Goal: Transaction & Acquisition: Purchase product/service

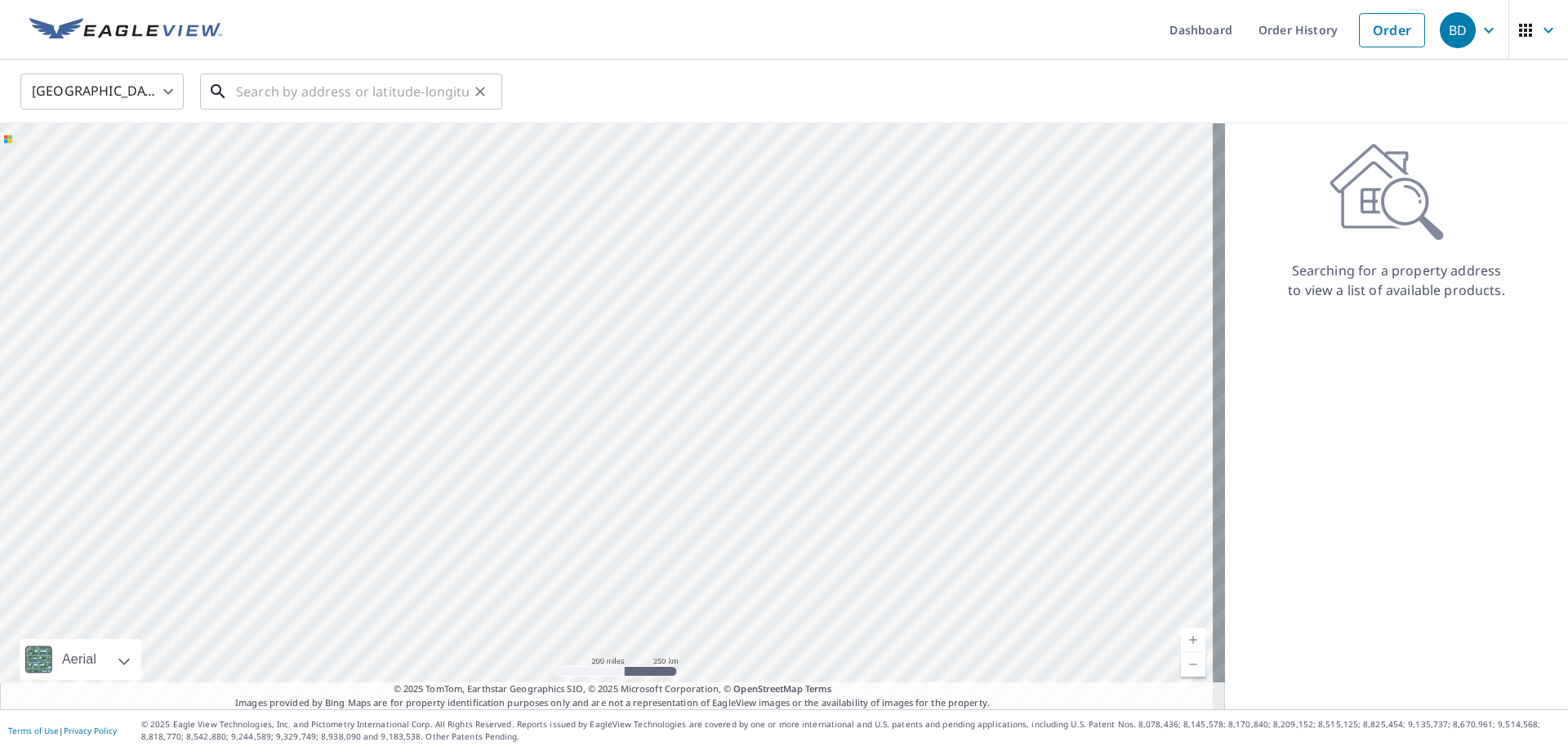
click at [265, 102] on input "text" at bounding box center [352, 92] width 233 height 45
paste input "416 CAMELOT DR"
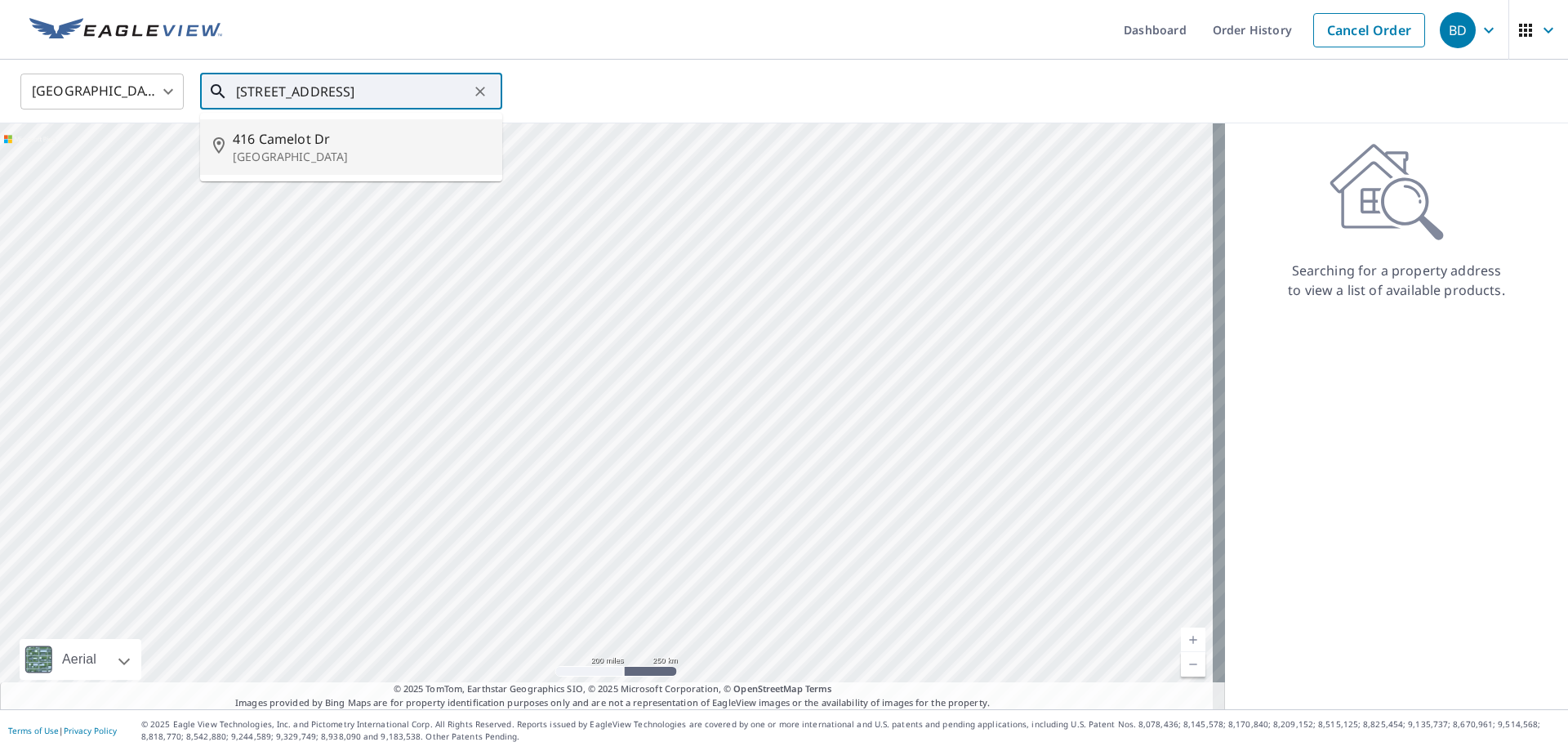
click at [260, 147] on span "416 Camelot Dr" at bounding box center [361, 139] width 257 height 20
type input "[STREET_ADDRESS]"
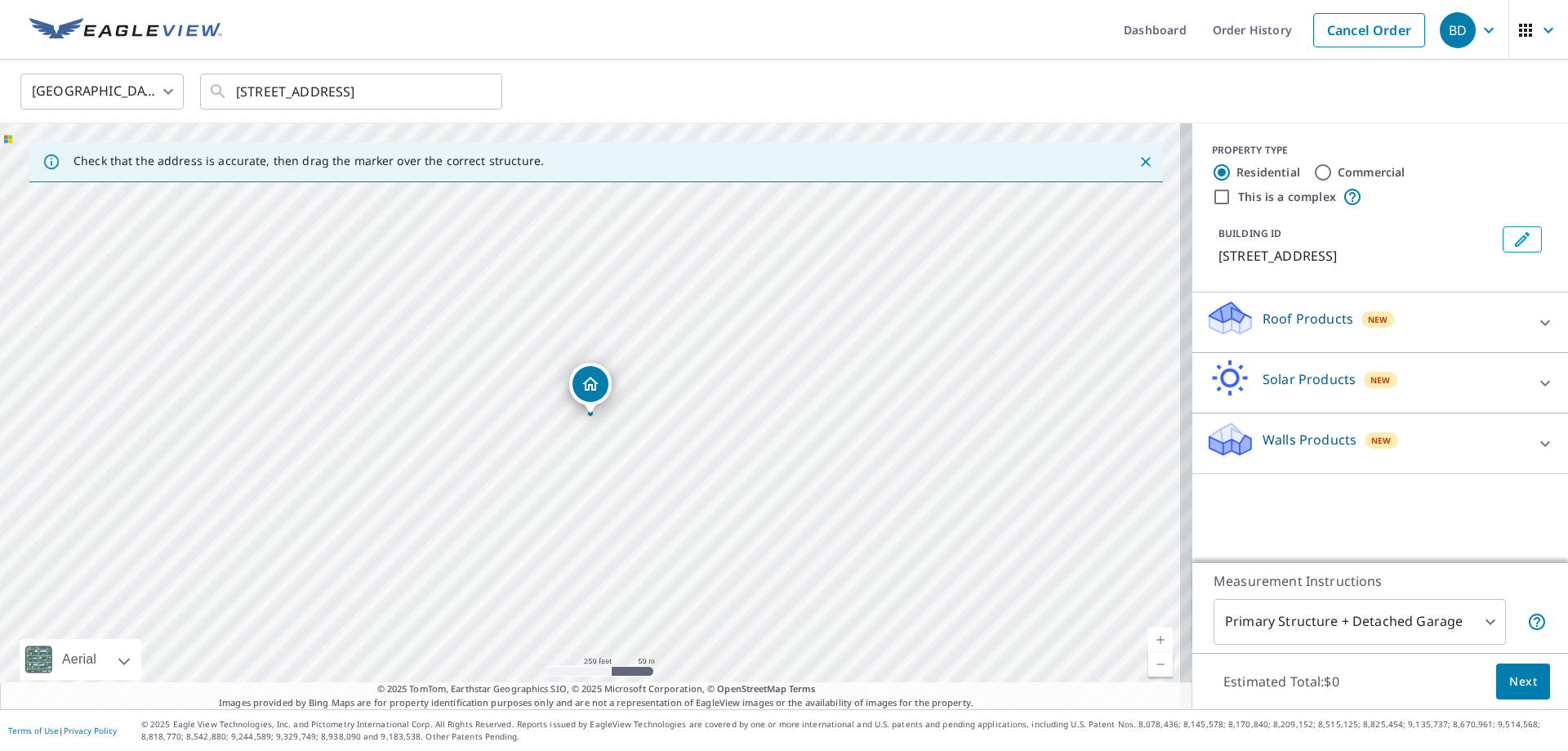
click at [1153, 639] on link "Current Level 17, Zoom In" at bounding box center [1160, 639] width 24 height 24
click at [1153, 639] on link "Current Level 18, Zoom In" at bounding box center [1160, 639] width 24 height 24
click at [1153, 639] on link "Current Level 19, Zoom In" at bounding box center [1160, 639] width 24 height 24
click at [1153, 639] on link "Current Level 20, Zoom In Disabled" at bounding box center [1160, 639] width 24 height 24
click at [1148, 639] on link "Current Level 20, Zoom In Disabled" at bounding box center [1160, 639] width 24 height 24
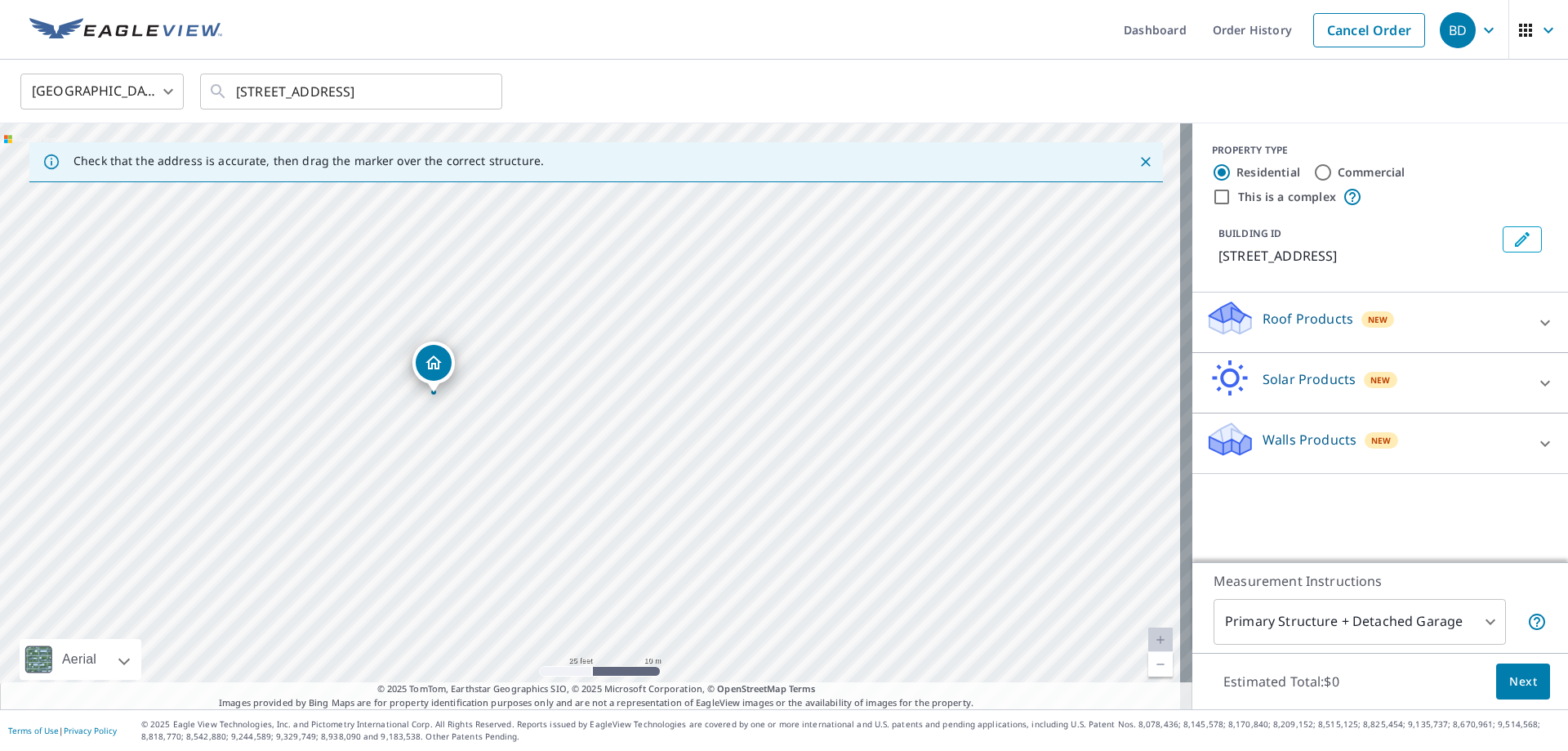
drag, startPoint x: 608, startPoint y: 511, endPoint x: 451, endPoint y: 495, distance: 157.8
click at [451, 495] on div "[STREET_ADDRESS]" at bounding box center [596, 416] width 1193 height 586
click at [1149, 636] on link "Current Level 20, Zoom In Disabled" at bounding box center [1160, 639] width 24 height 24
click at [1293, 311] on p "Roof Products" at bounding box center [1308, 318] width 91 height 20
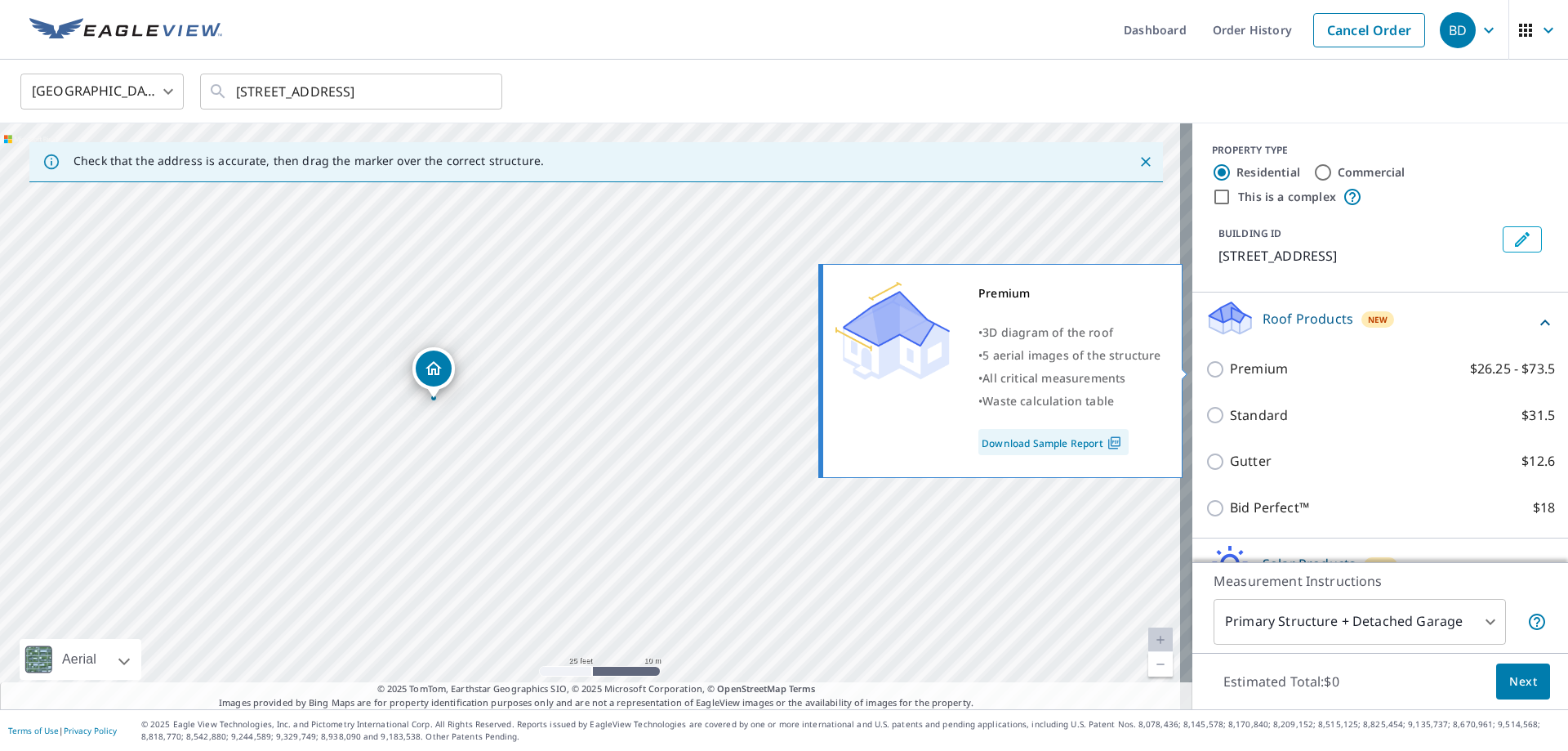
click at [1242, 371] on p "Premium" at bounding box center [1259, 368] width 58 height 21
click at [1230, 371] on input "Premium $26.25 - $73.5" at bounding box center [1217, 369] width 24 height 20
checkbox input "true"
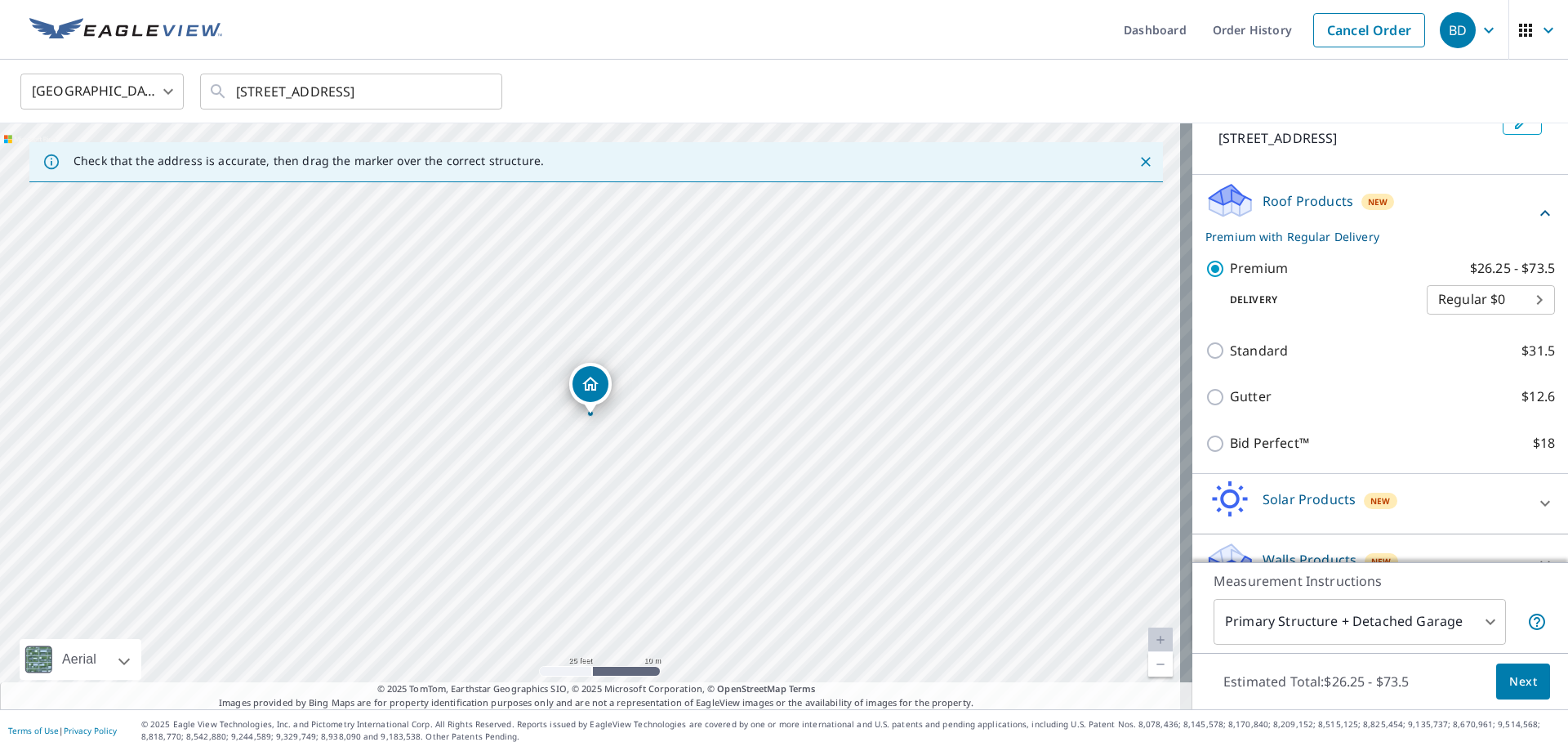
scroll to position [151, 0]
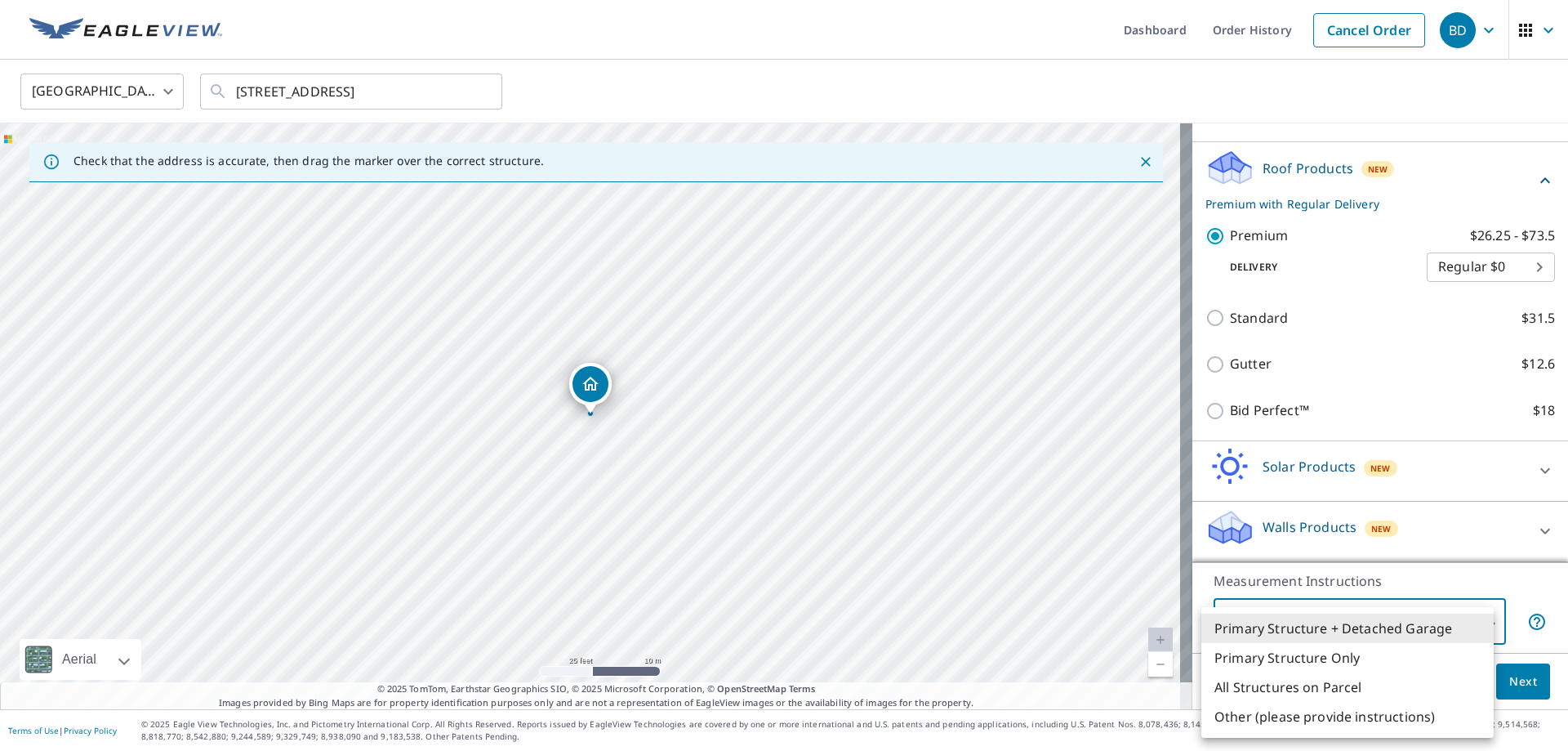
click at [1356, 624] on body "BD BD Dashboard Order History Cancel Order BD [GEOGRAPHIC_DATA] [GEOGRAPHIC_DAT…" at bounding box center [784, 376] width 1568 height 751
click at [1329, 660] on li "Primary Structure Only" at bounding box center [1348, 658] width 292 height 29
type input "2"
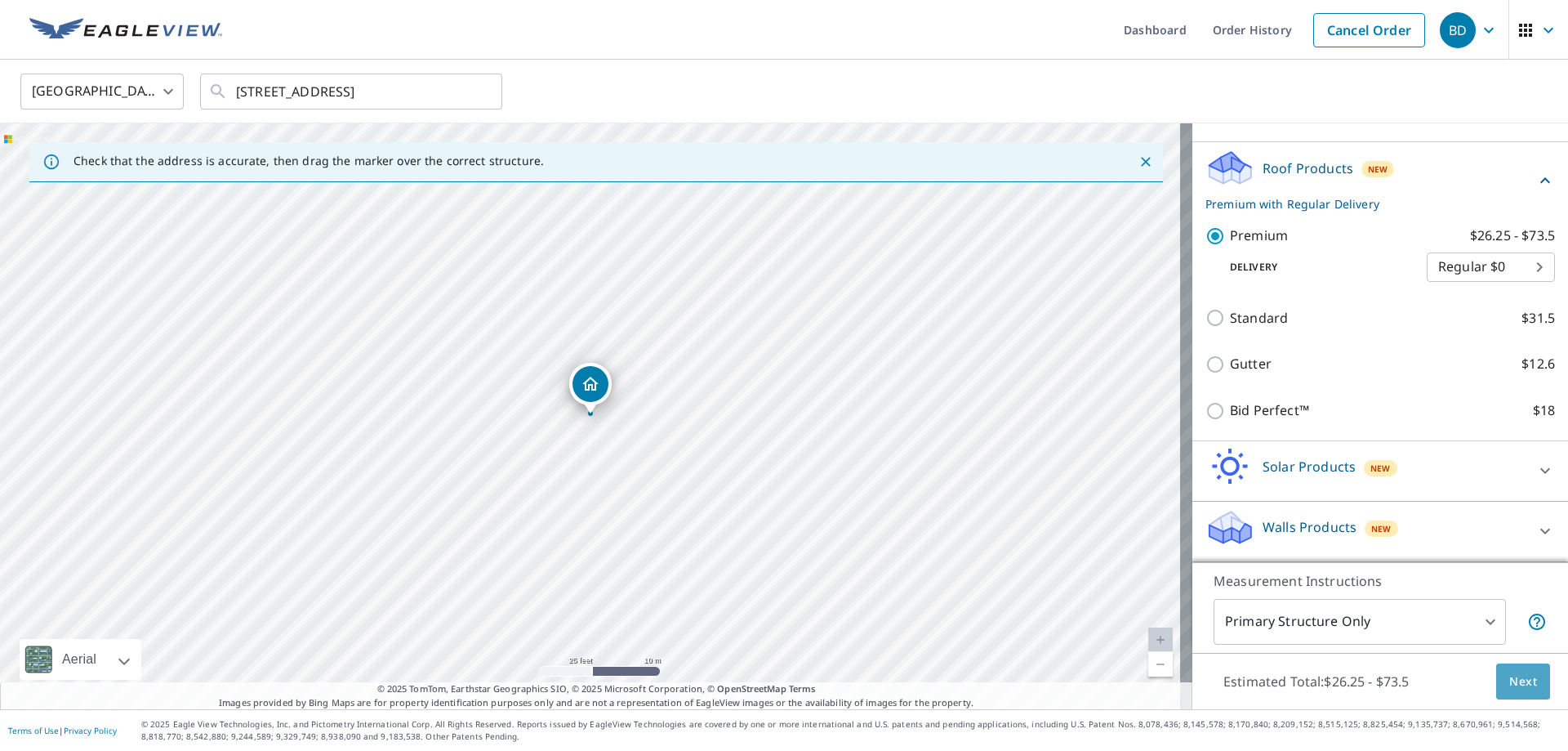
click at [1509, 680] on span "Next" at bounding box center [1523, 681] width 28 height 21
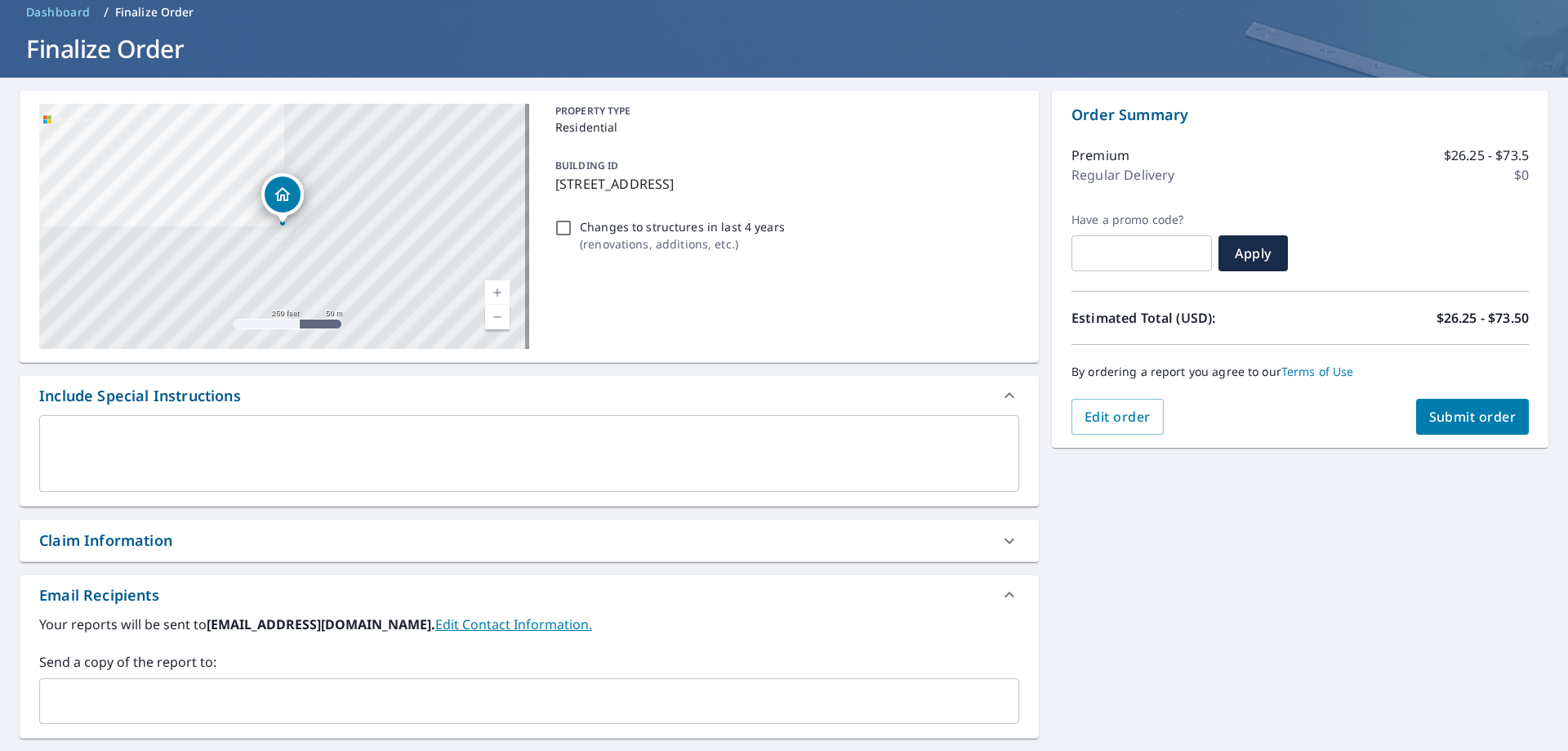
scroll to position [80, 0]
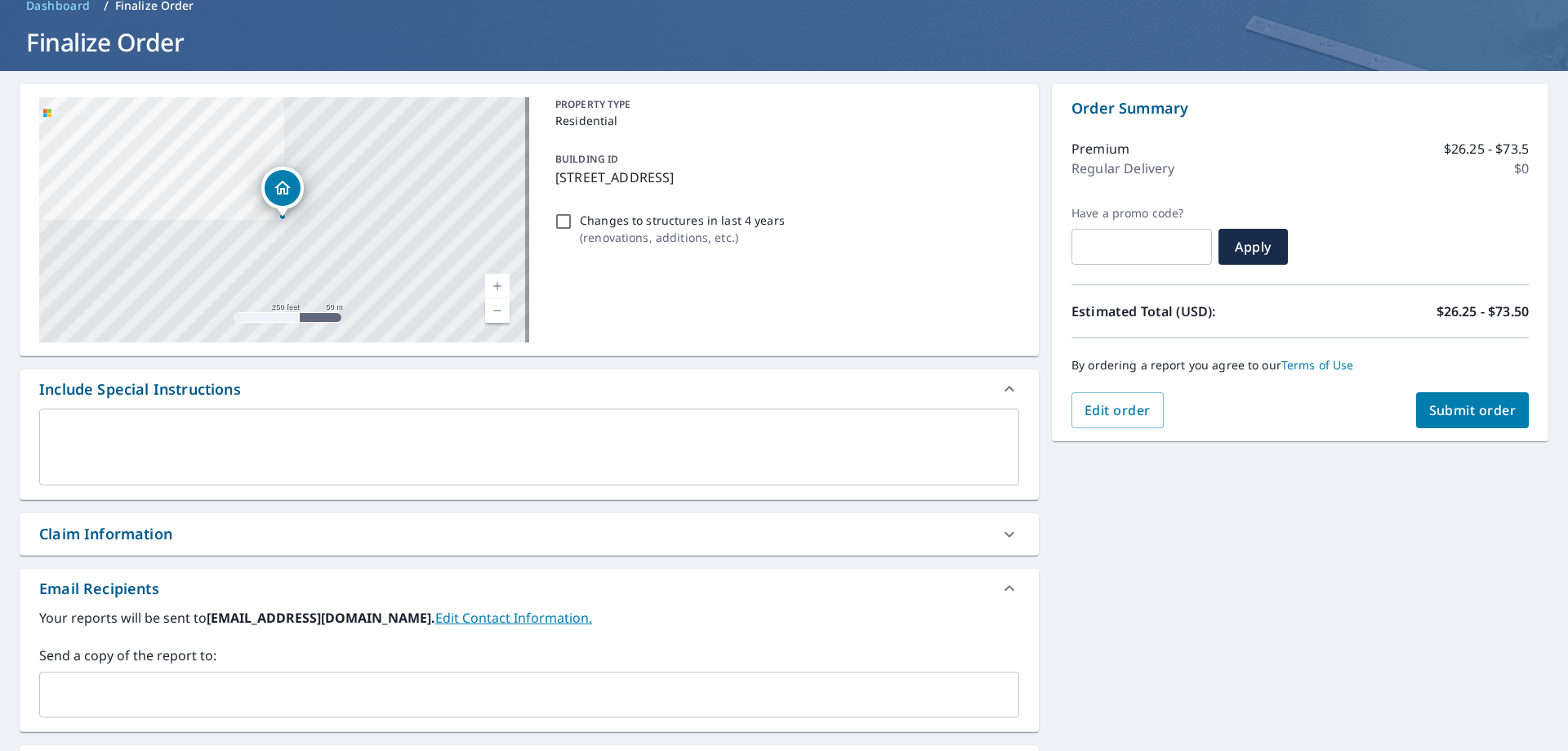
click at [196, 523] on div "Claim Information" at bounding box center [514, 533] width 950 height 22
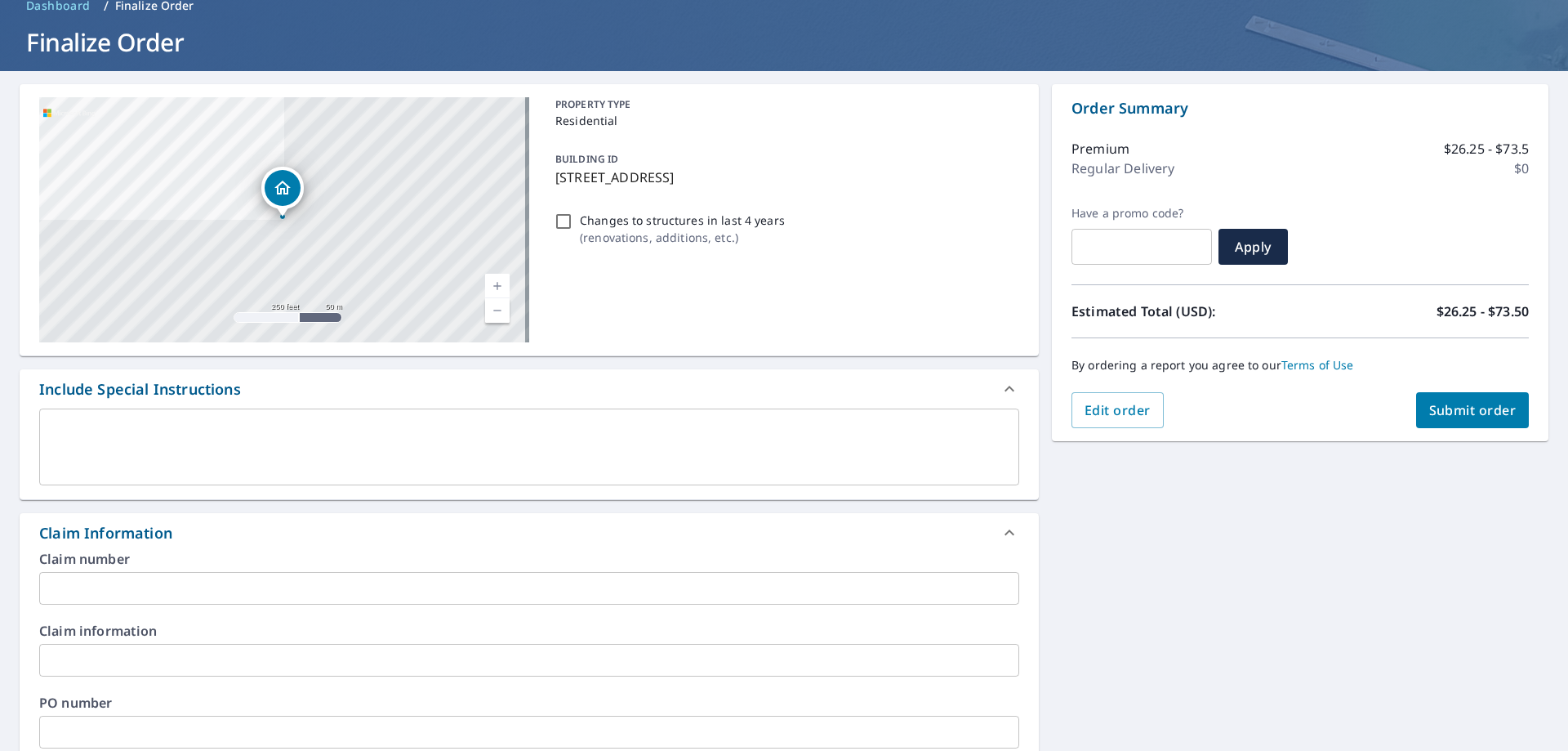
click at [132, 576] on input "text" at bounding box center [529, 588] width 980 height 33
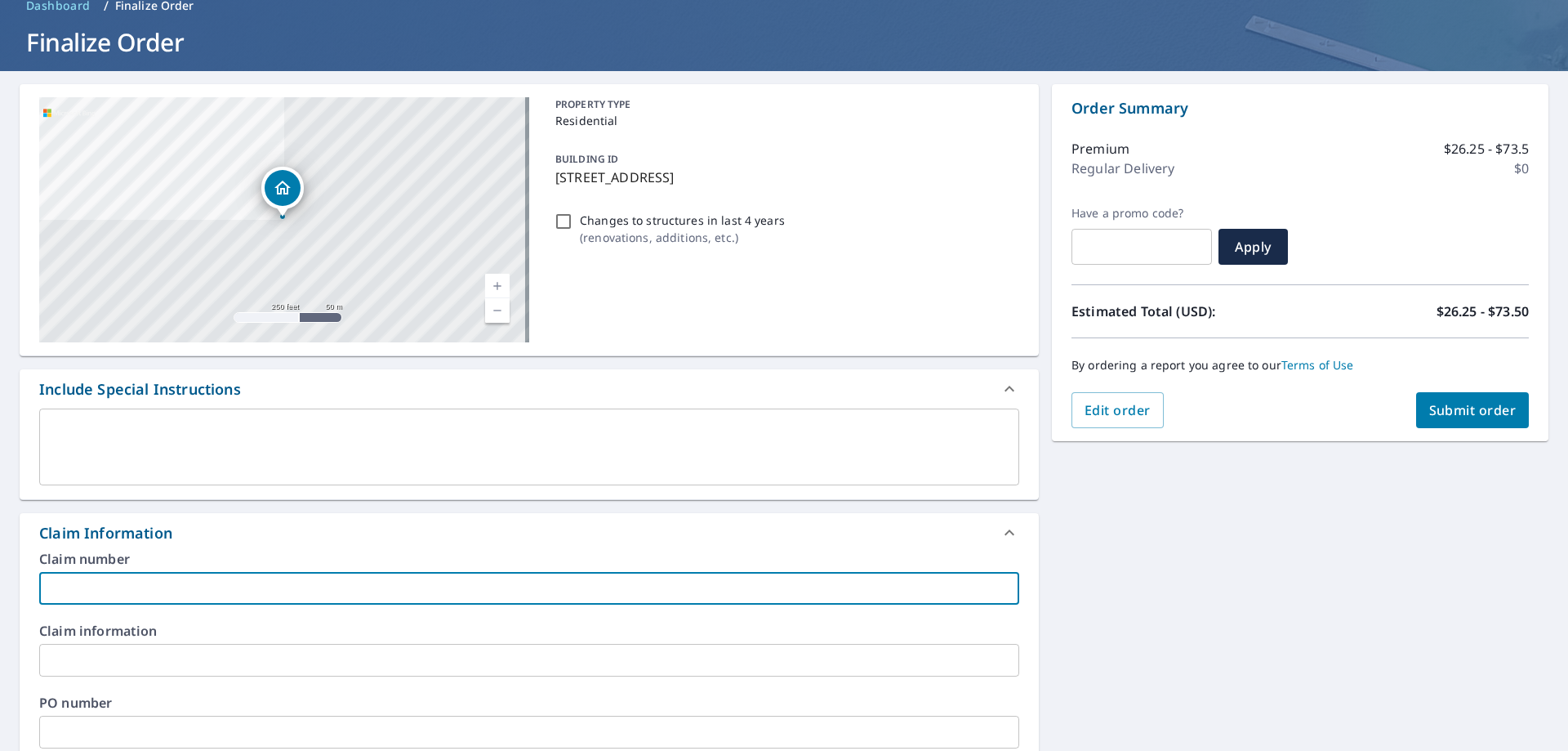
paste input "[PHONE_NUMBER]"
type input "[PHONE_NUMBER]"
click at [140, 661] on input "text" at bounding box center [529, 660] width 980 height 33
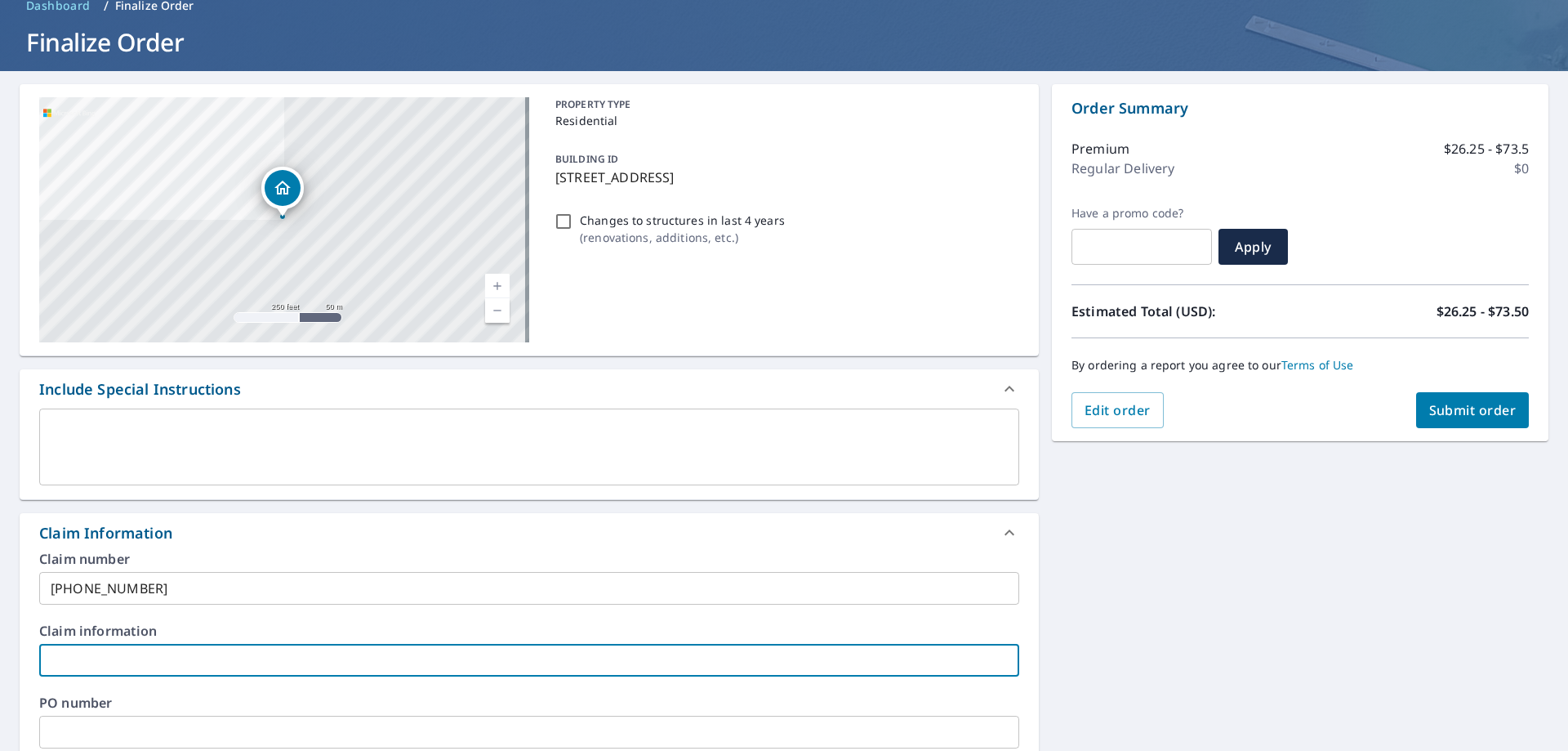
click at [106, 657] on input "text" at bounding box center [529, 660] width 980 height 33
paste input "[PERSON_NAME]"
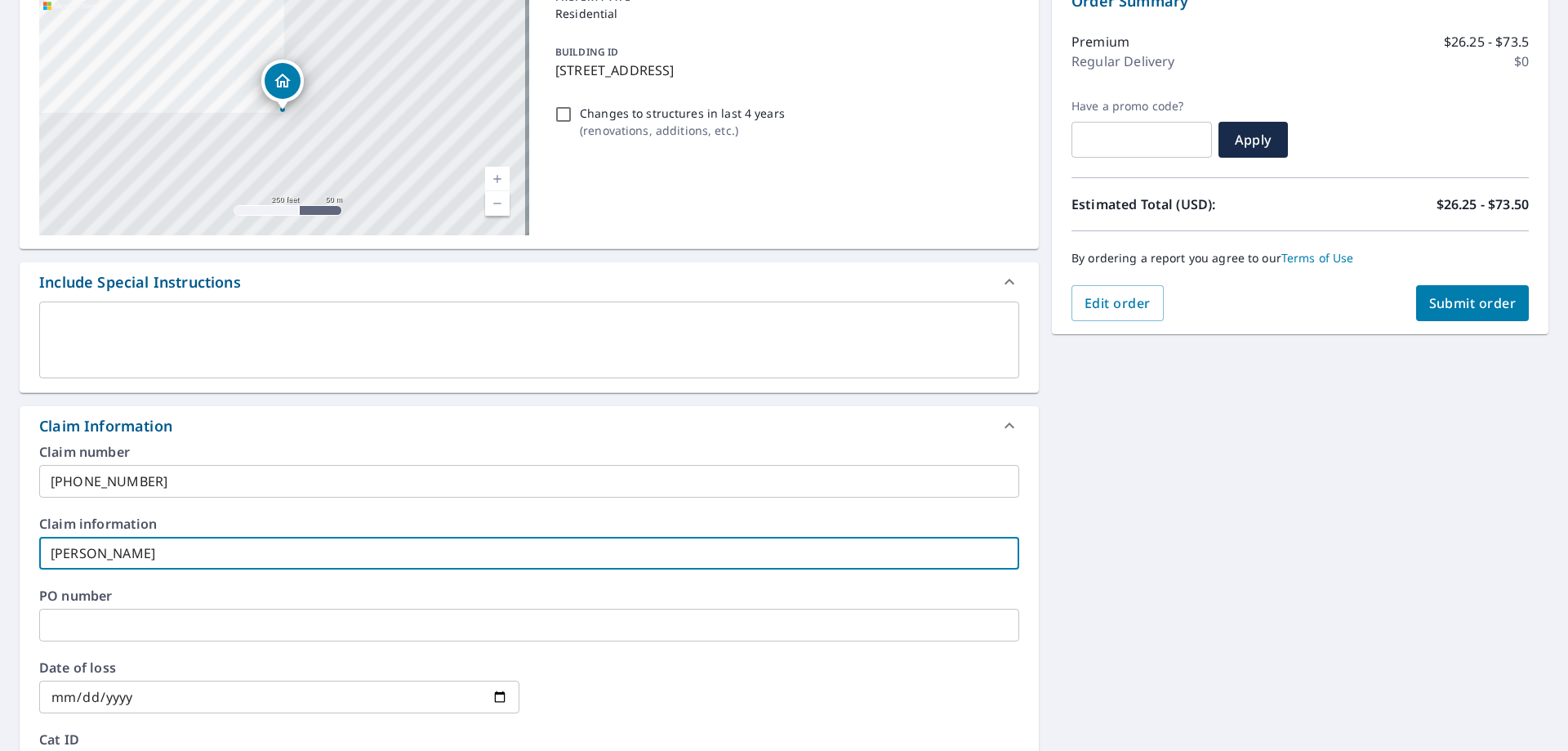
scroll to position [243, 0]
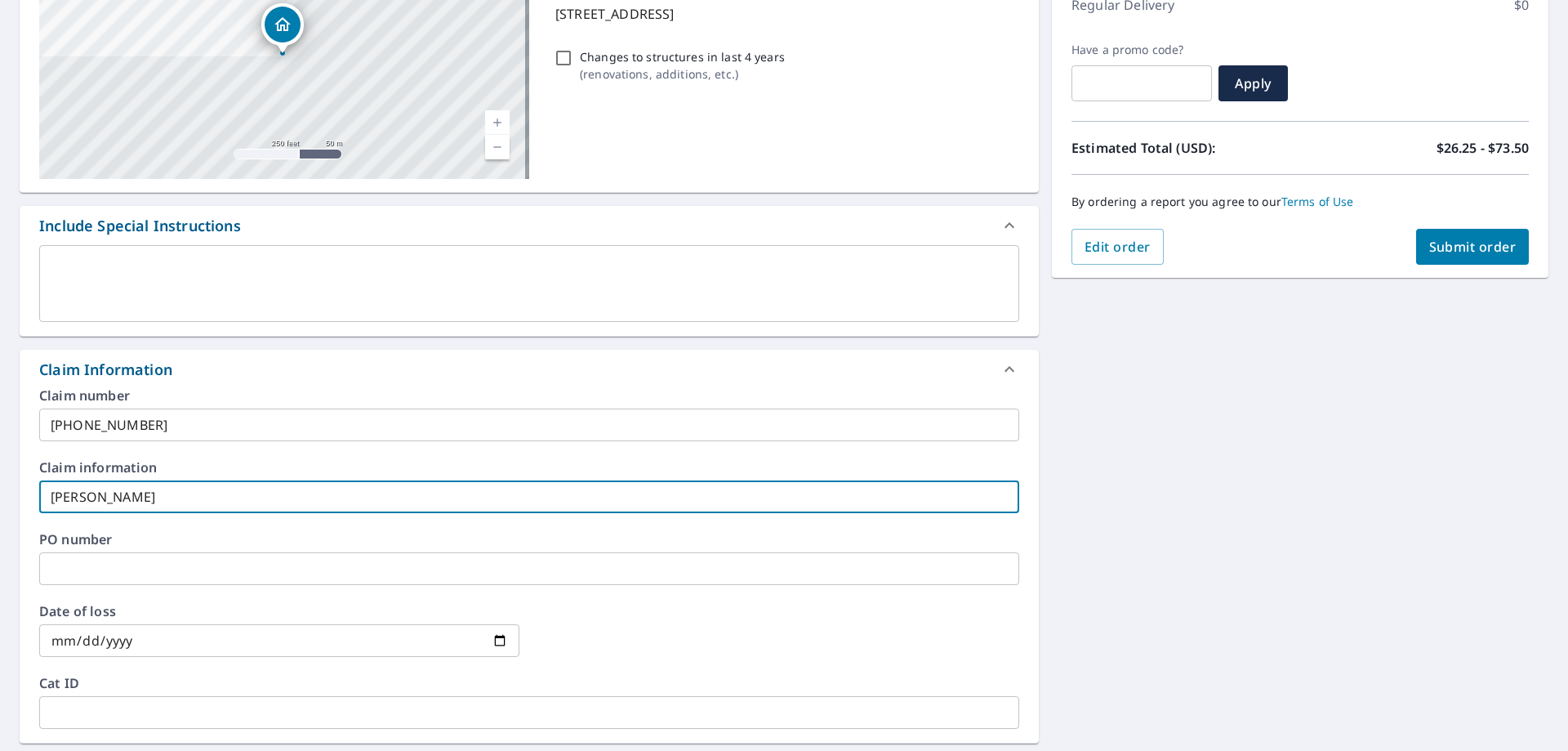
type input "[PERSON_NAME]"
click at [164, 640] on input "date" at bounding box center [279, 640] width 481 height 33
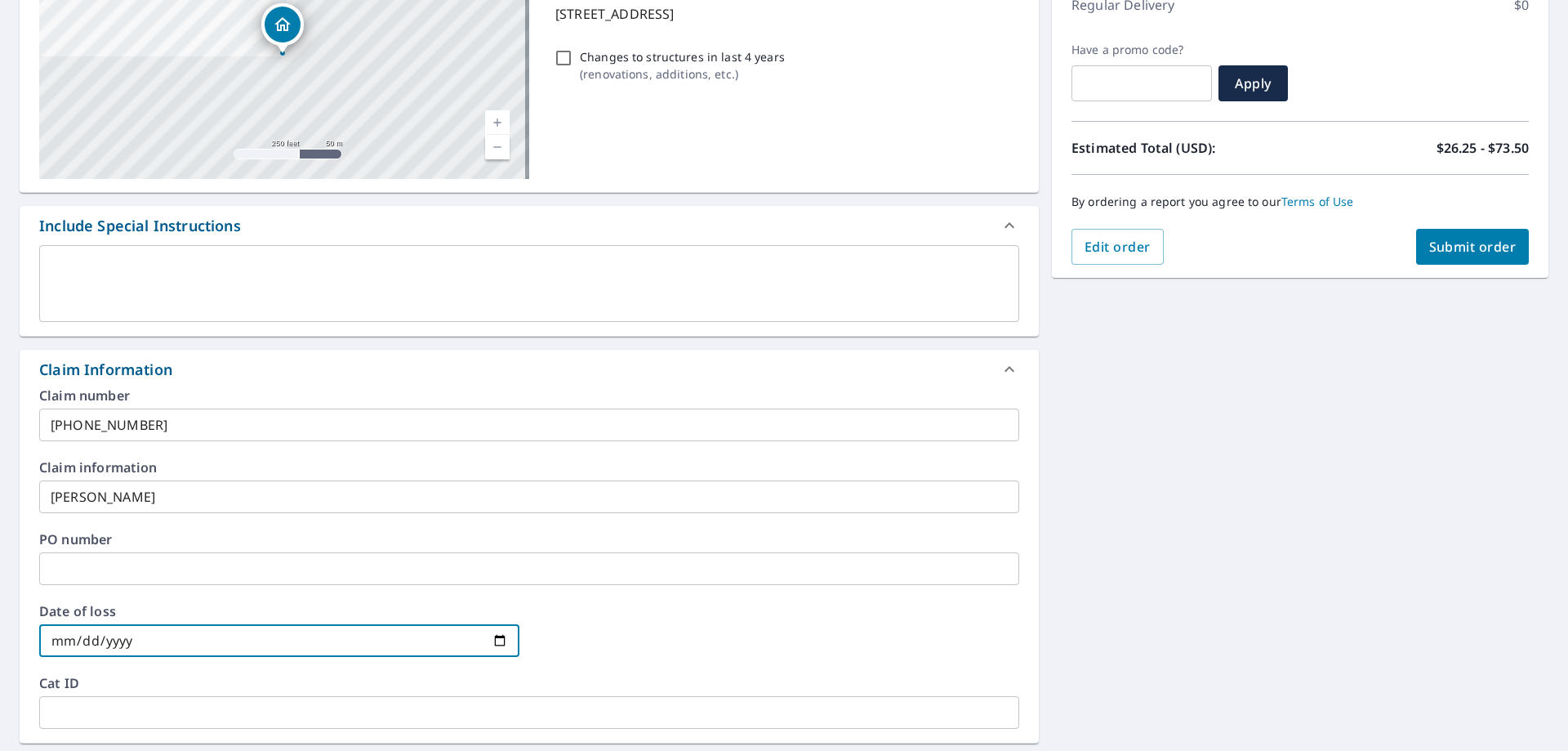
drag, startPoint x: 164, startPoint y: 640, endPoint x: 152, endPoint y: 640, distance: 12.0
click at [152, 640] on input "date" at bounding box center [279, 640] width 481 height 33
click at [142, 636] on input "date" at bounding box center [279, 640] width 481 height 33
click at [489, 644] on input "date" at bounding box center [279, 640] width 481 height 33
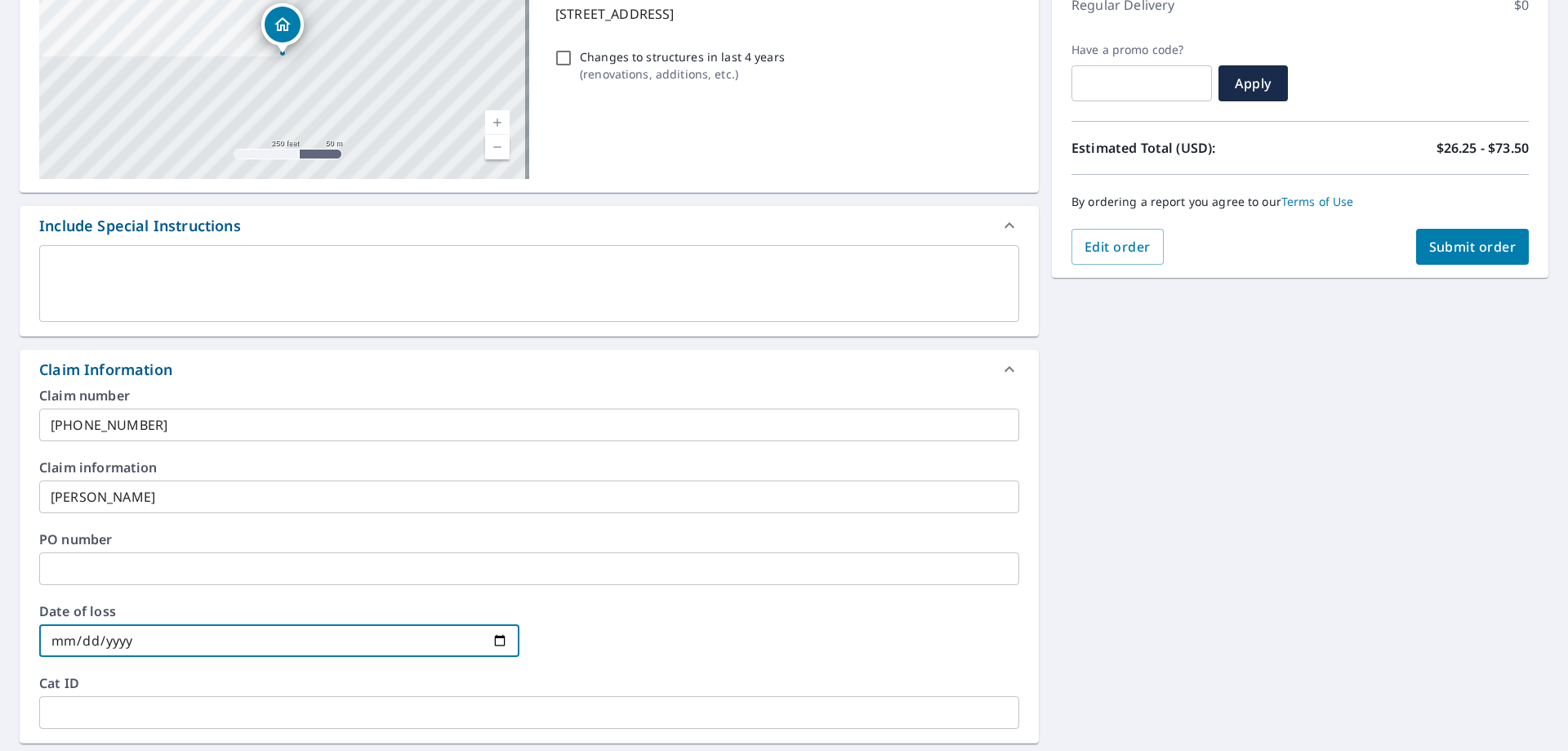
type input "[DATE]"
click at [61, 644] on input "[DATE]" at bounding box center [279, 640] width 481 height 33
type input "[DATE]"
click at [624, 642] on div at bounding box center [779, 639] width 481 height 72
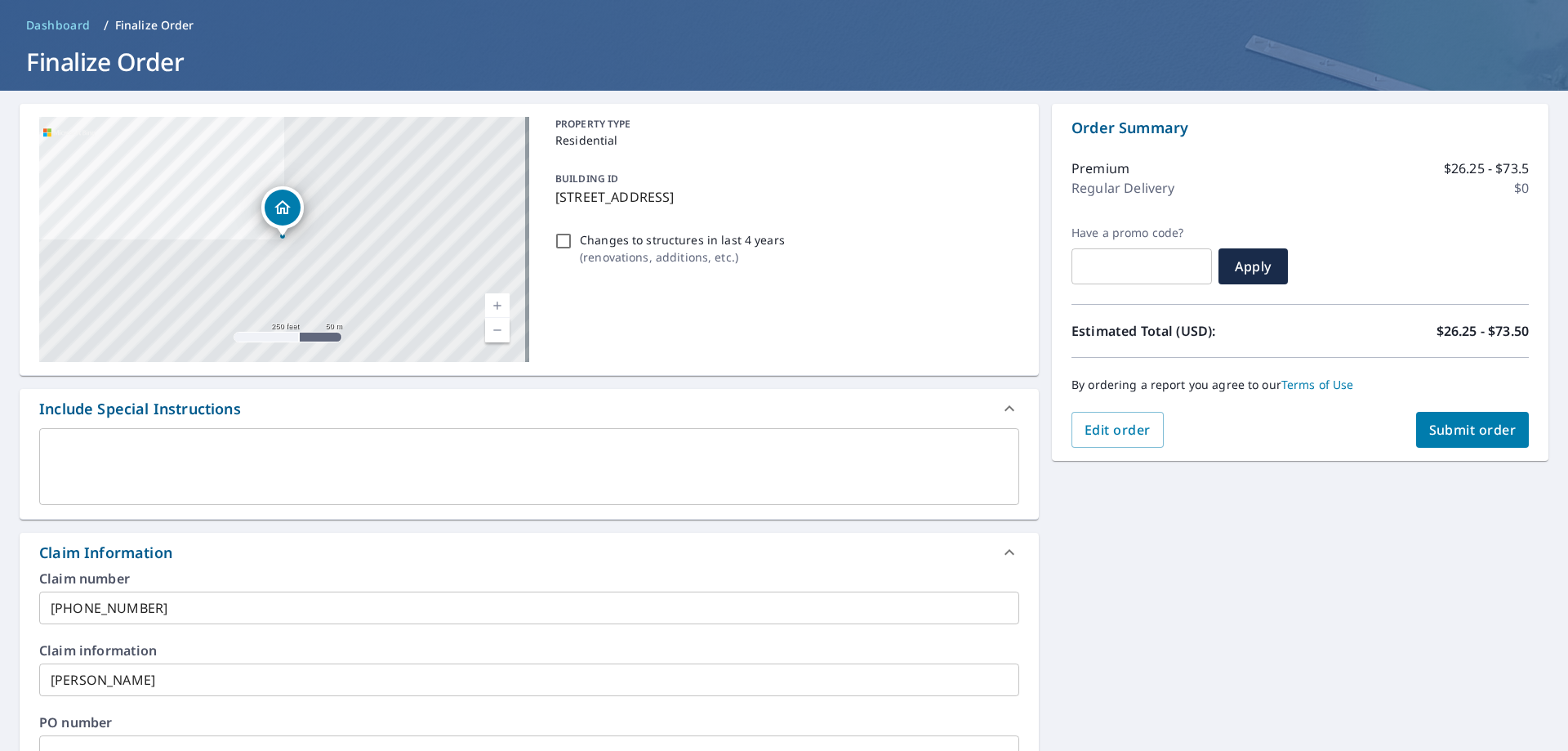
scroll to position [58, 0]
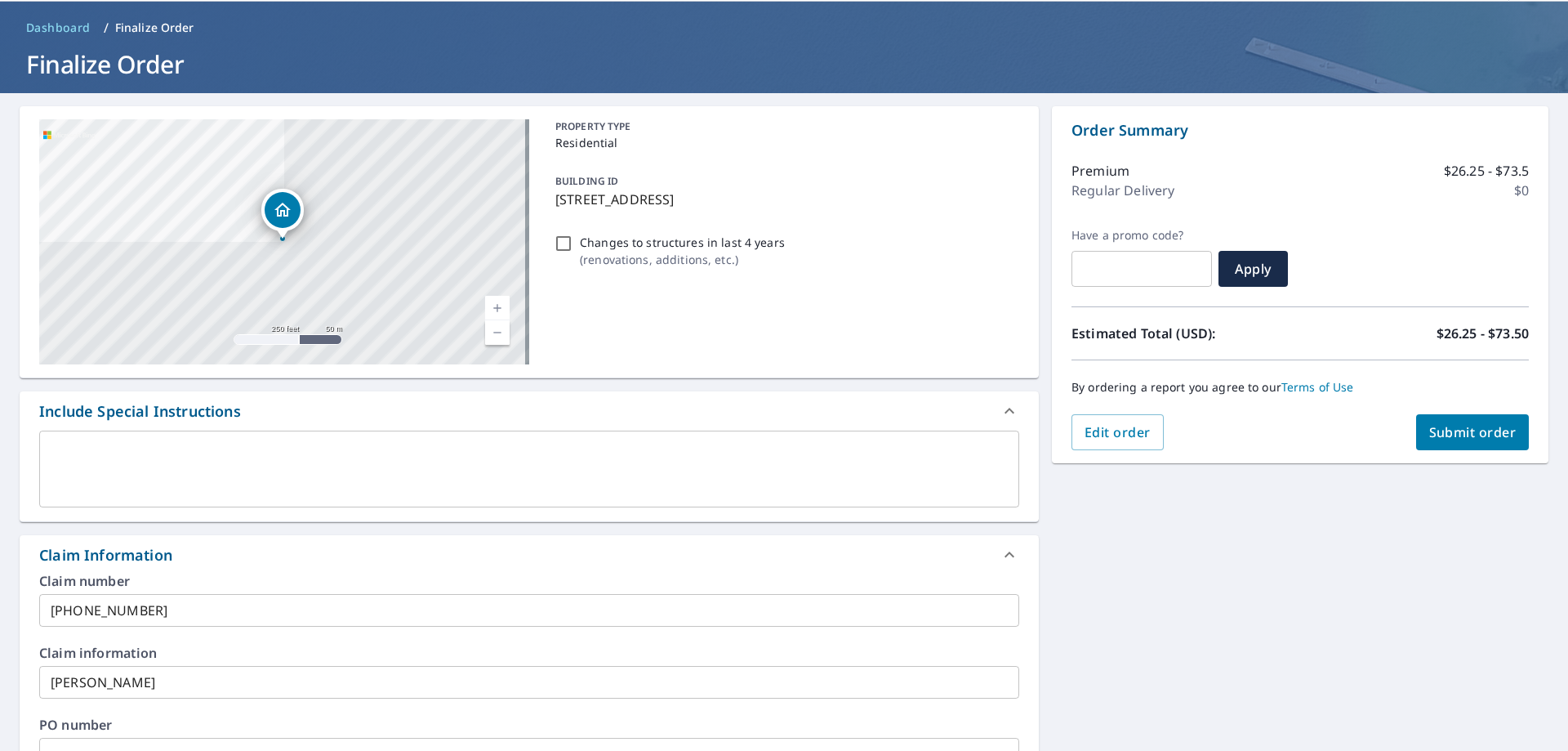
click at [1473, 436] on span "Submit order" at bounding box center [1473, 432] width 87 height 18
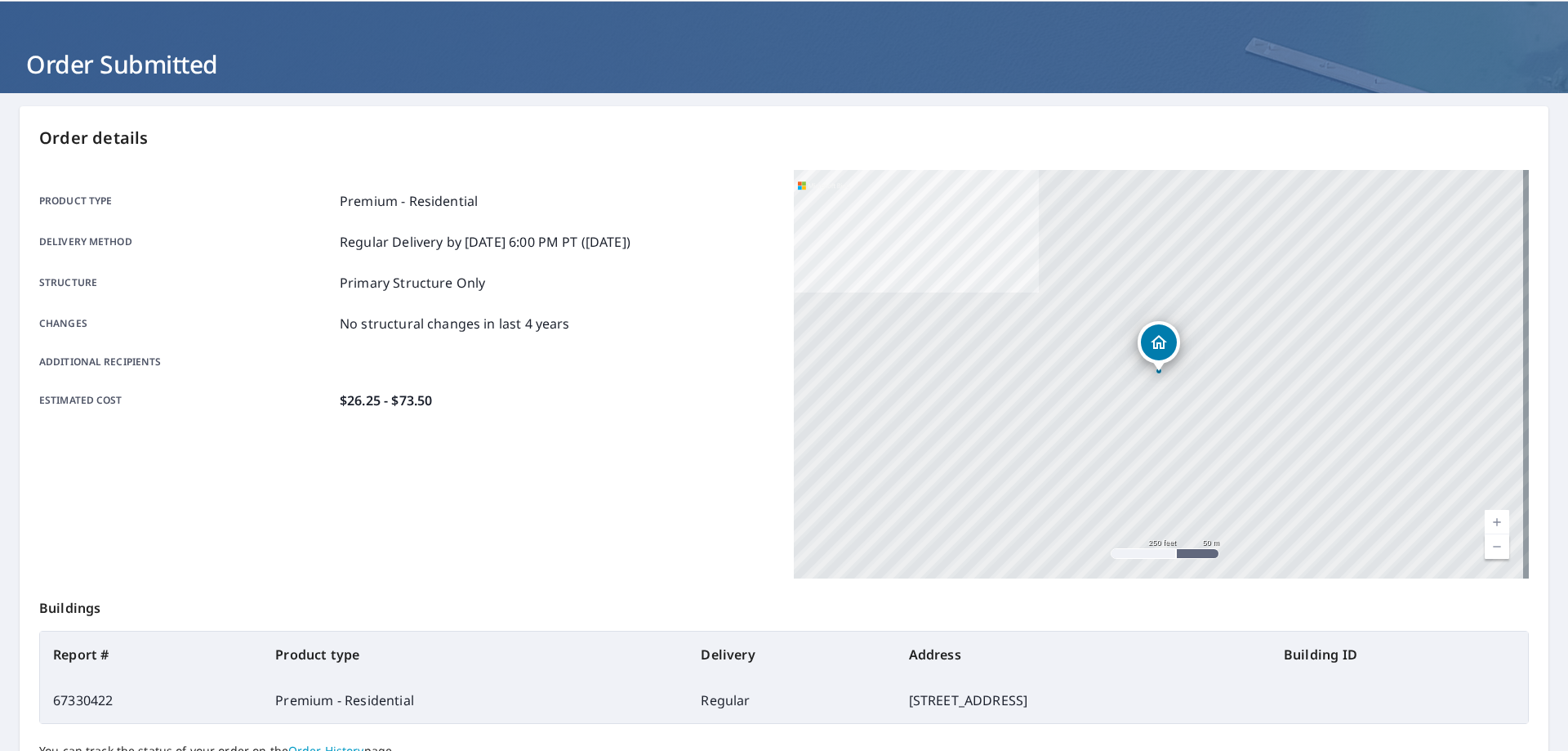
click at [546, 508] on div "Product type Premium - Residential Delivery method Regular Delivery by [DATE] 6…" at bounding box center [406, 374] width 735 height 408
